Goal: Check status: Check status

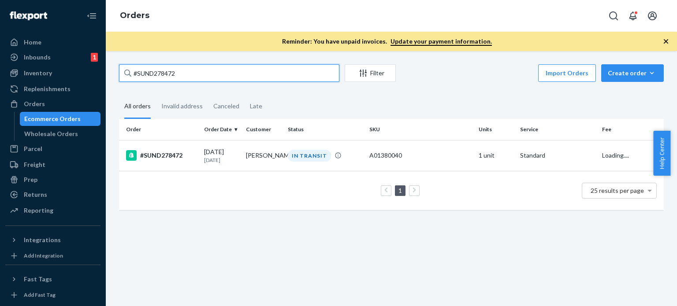
drag, startPoint x: 187, startPoint y: 74, endPoint x: 119, endPoint y: 76, distance: 67.9
click at [119, 76] on input "#SUND278472" at bounding box center [229, 73] width 220 height 18
type input "#SUND279164"
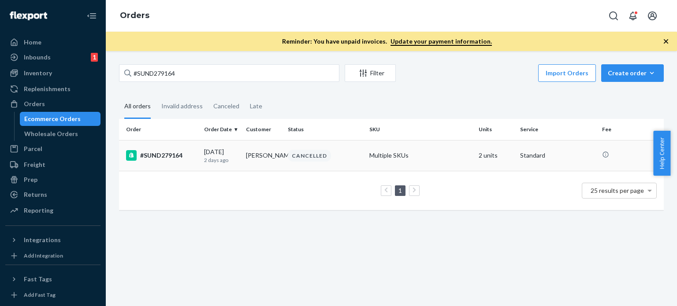
click at [220, 160] on p "2 days ago" at bounding box center [221, 159] width 35 height 7
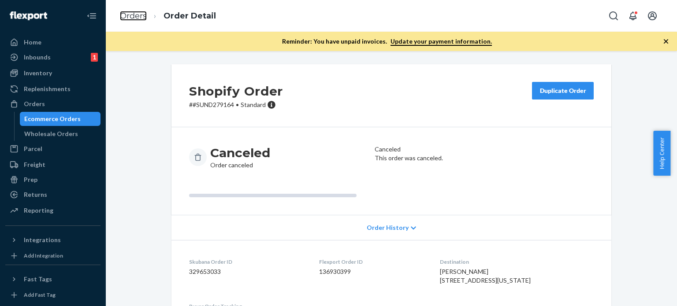
drag, startPoint x: 131, startPoint y: 14, endPoint x: 173, endPoint y: 63, distance: 64.4
click at [131, 14] on link "Orders" at bounding box center [133, 16] width 27 height 10
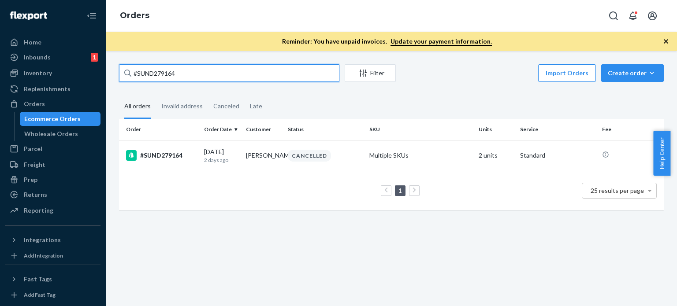
drag, startPoint x: 183, startPoint y: 71, endPoint x: 165, endPoint y: 69, distance: 18.2
click at [99, 70] on div "Home Inbounds 1 Shipping Plans Problems 1 Inventory Products Replenishments Ord…" at bounding box center [338, 153] width 677 height 306
paste input "5442"
type input "#SUND275442"
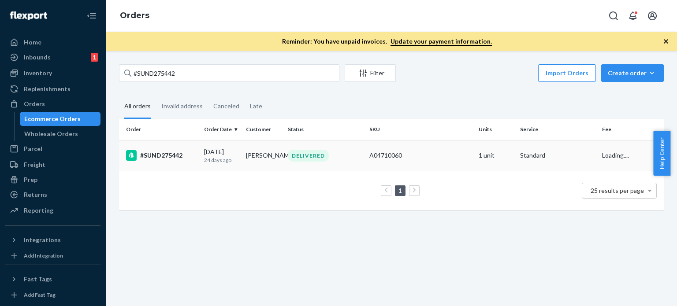
click at [229, 152] on div "[DATE] [DATE]" at bounding box center [221, 156] width 35 height 16
